Goal: Check status: Check status

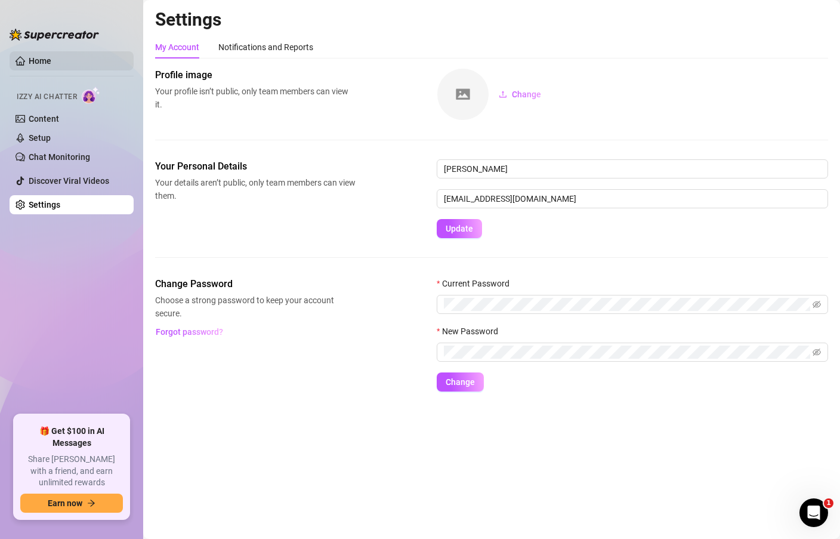
click at [32, 61] on link "Home" at bounding box center [40, 61] width 23 height 10
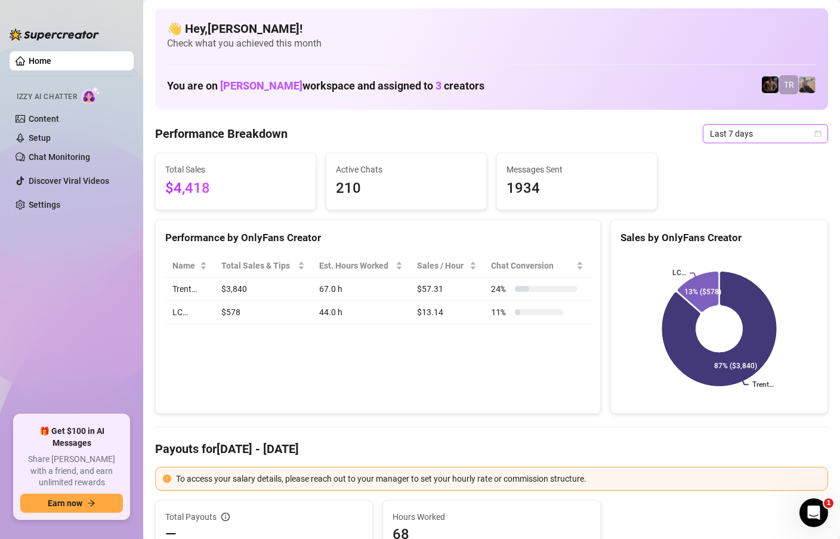
click at [818, 136] on icon "calendar" at bounding box center [817, 133] width 7 height 7
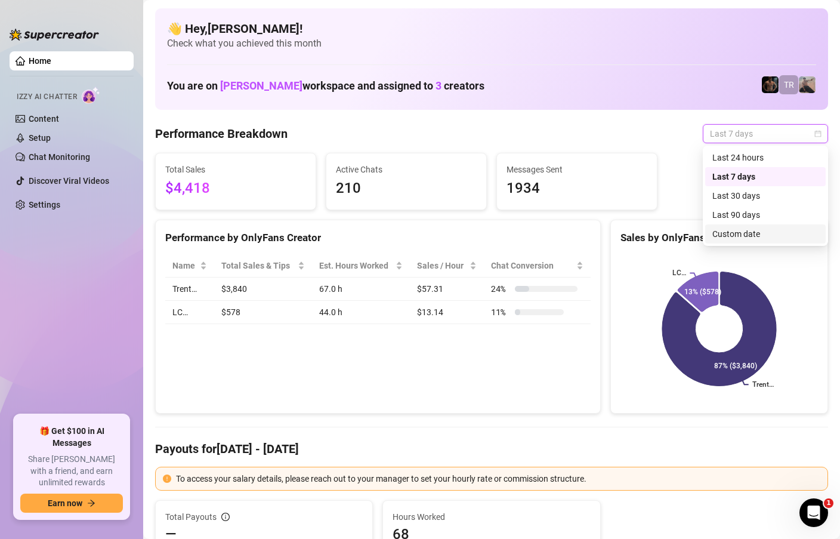
click at [742, 231] on div "Custom date" at bounding box center [765, 233] width 106 height 13
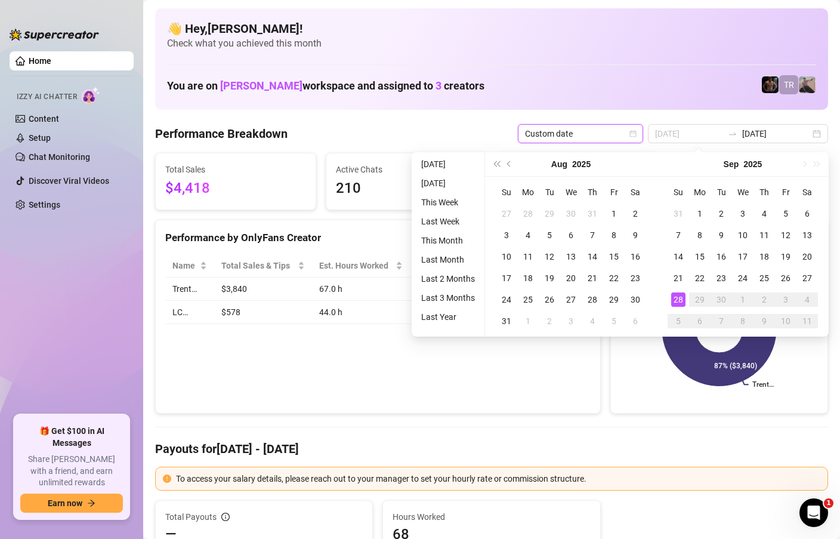
type input "[DATE]"
click at [675, 299] on div "28" at bounding box center [678, 299] width 14 height 14
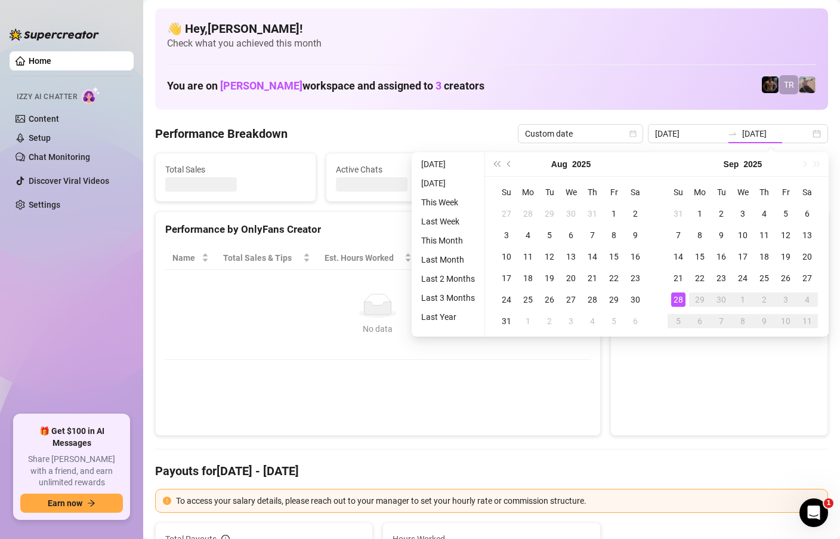
type input "[DATE]"
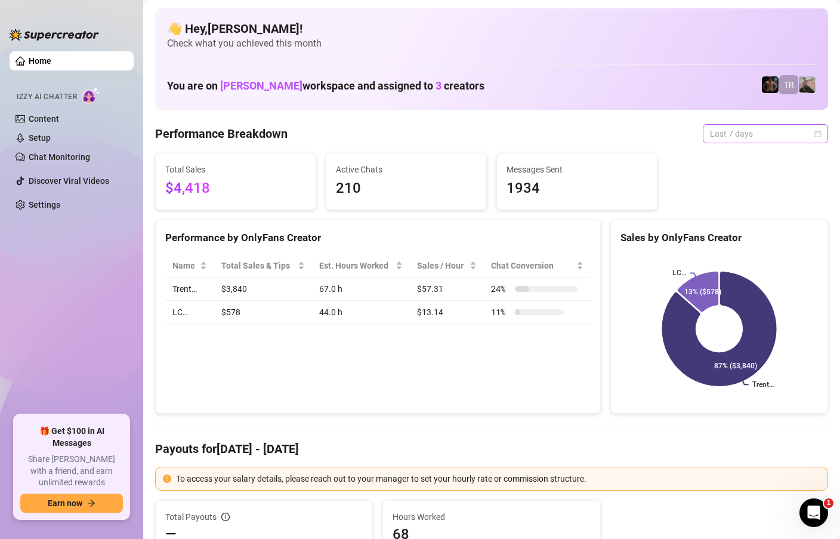
click at [821, 129] on div "Last 7 days" at bounding box center [765, 133] width 125 height 19
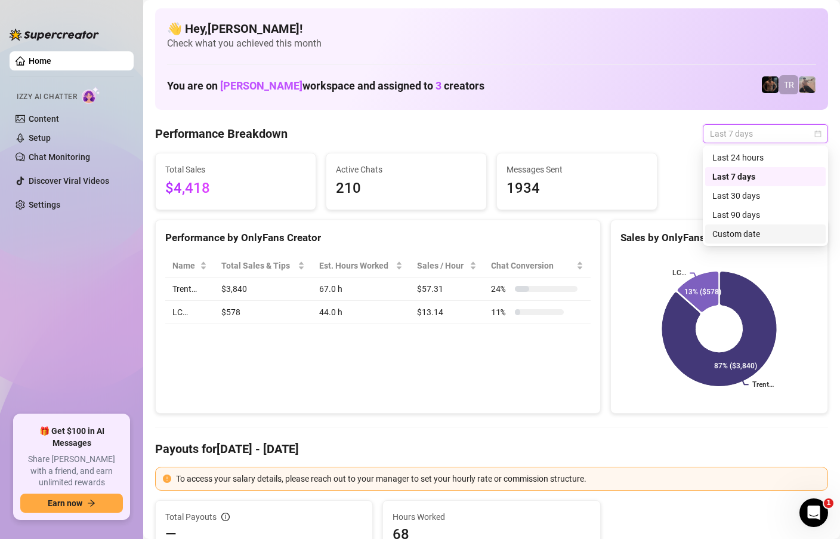
click at [744, 229] on div "Custom date" at bounding box center [765, 233] width 106 height 13
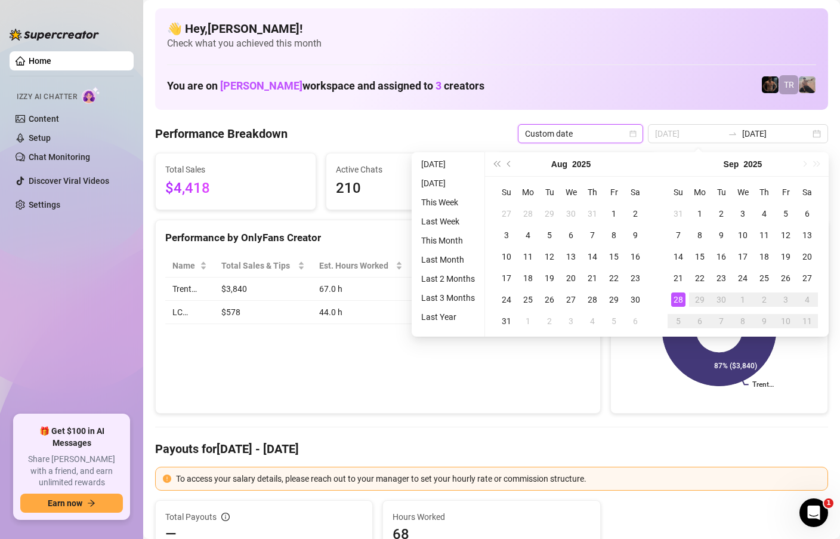
type input "[DATE]"
click at [681, 296] on div "28" at bounding box center [678, 299] width 14 height 14
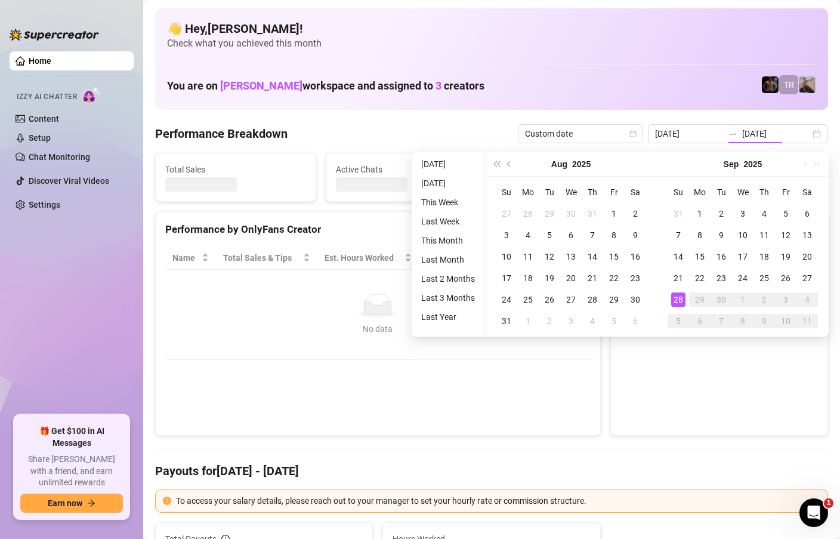
type input "[DATE]"
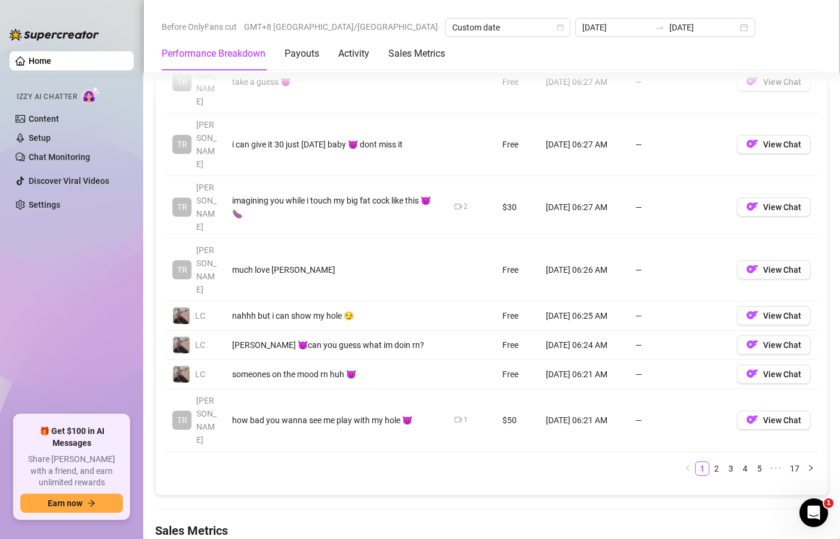
scroll to position [1336, 0]
